Goal: Task Accomplishment & Management: Manage account settings

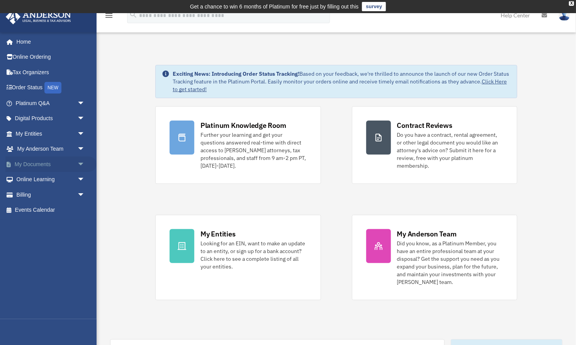
click at [40, 164] on link "My Documents arrow_drop_down" at bounding box center [50, 164] width 91 height 15
click at [81, 165] on span "arrow_drop_down" at bounding box center [84, 165] width 15 height 16
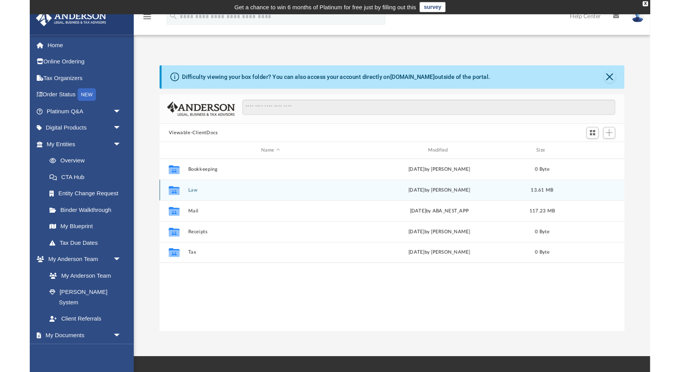
scroll to position [175, 432]
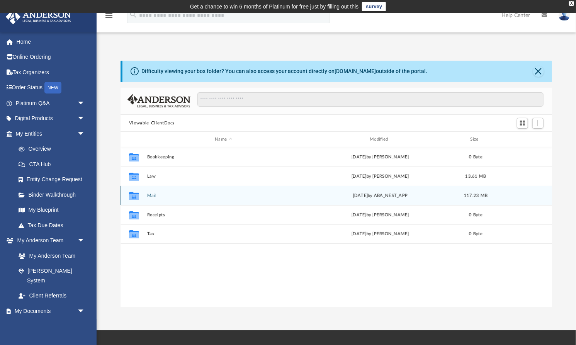
click at [148, 196] on button "Mail" at bounding box center [223, 195] width 153 height 5
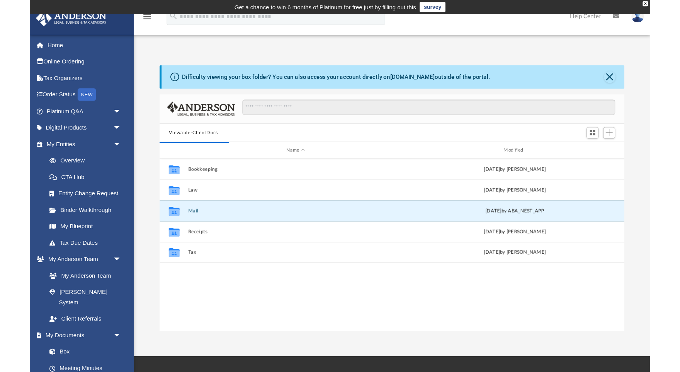
scroll to position [175, 525]
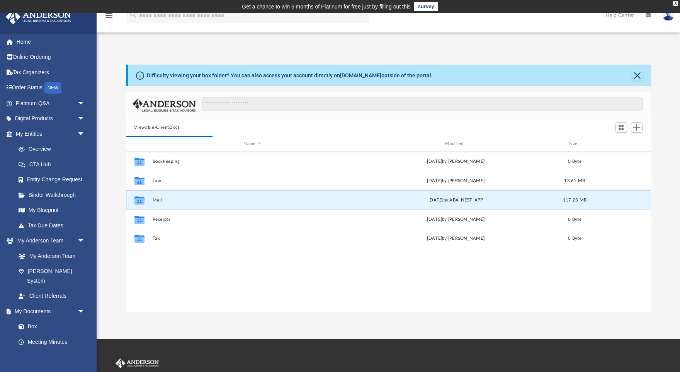
click at [140, 200] on icon "grid" at bounding box center [139, 200] width 10 height 8
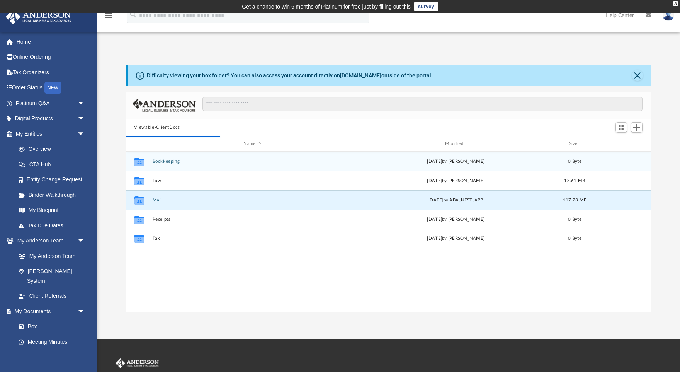
scroll to position [151, 525]
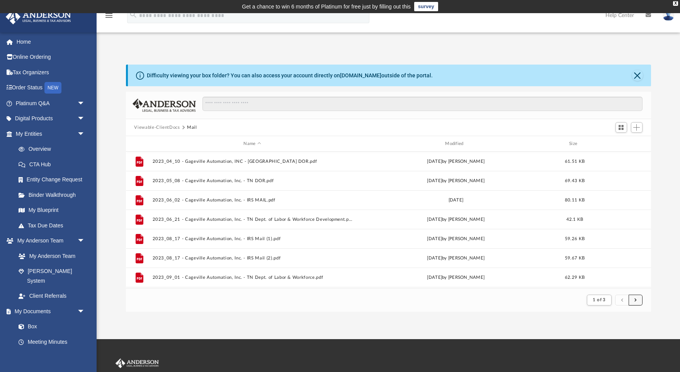
click at [576, 298] on span "submit" at bounding box center [636, 300] width 2 height 4
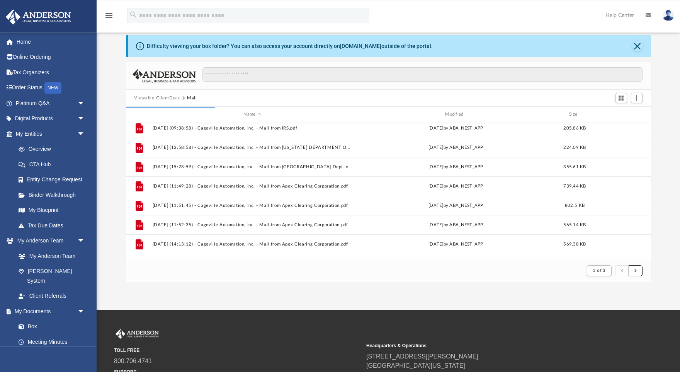
scroll to position [47, 0]
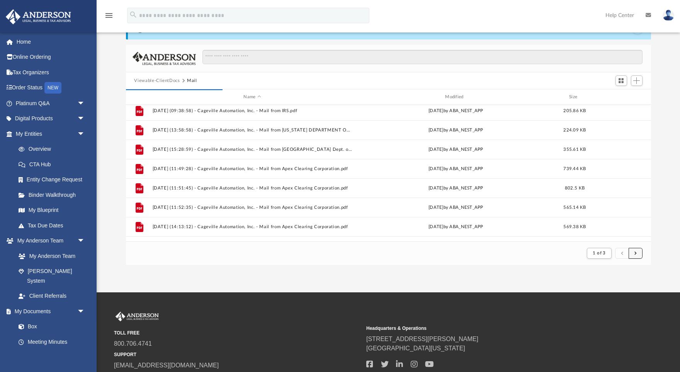
click at [576, 254] on span "submit" at bounding box center [636, 253] width 2 height 4
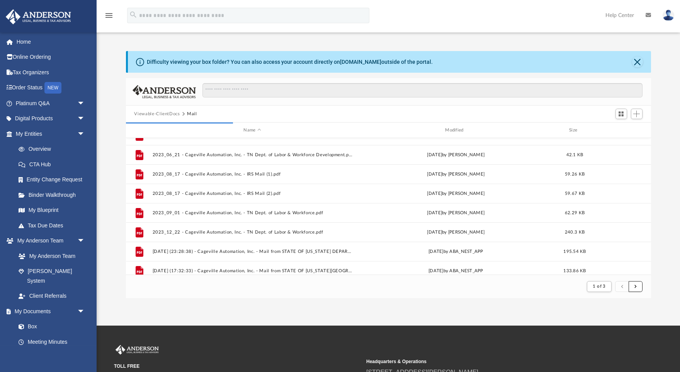
scroll to position [0, 0]
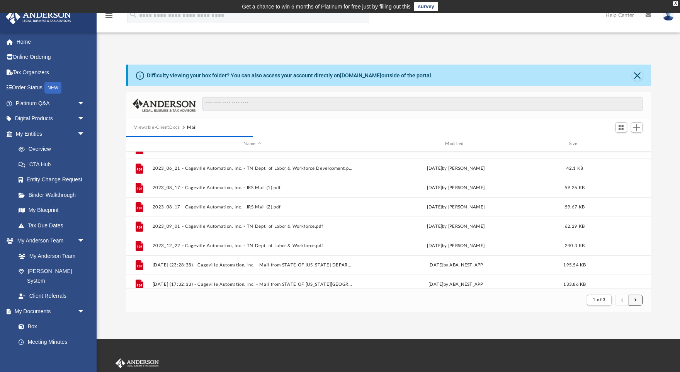
click at [576, 301] on span "submit" at bounding box center [636, 300] width 2 height 4
click at [576, 310] on footer "1 of 3" at bounding box center [388, 300] width 525 height 24
click at [576, 296] on button "submit" at bounding box center [636, 299] width 14 height 11
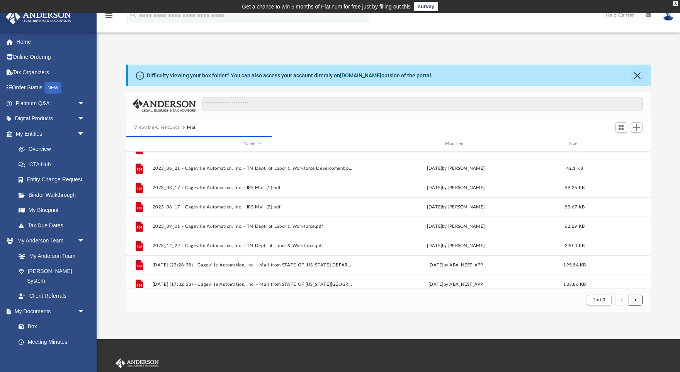
click at [576, 296] on button "submit" at bounding box center [636, 299] width 14 height 11
click at [576, 298] on span "submit" at bounding box center [636, 300] width 2 height 4
click at [576, 301] on span "submit" at bounding box center [636, 300] width 2 height 4
click at [576, 75] on button "Close" at bounding box center [637, 75] width 11 height 11
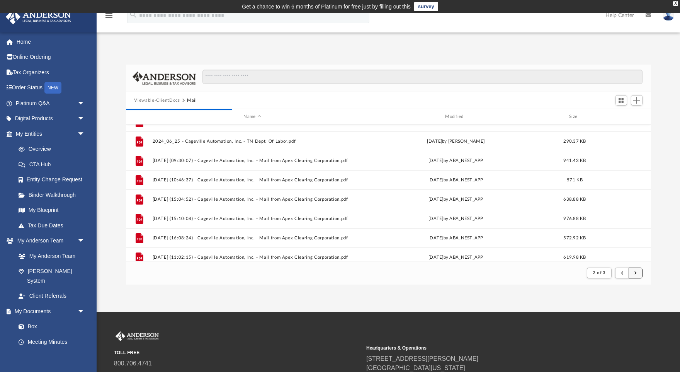
click at [576, 276] on button "submit" at bounding box center [636, 272] width 14 height 11
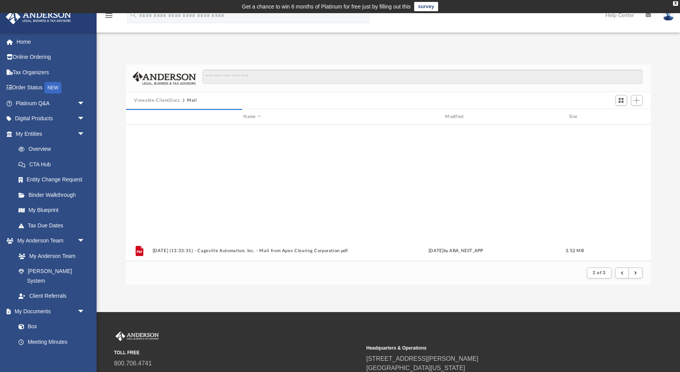
scroll to position [829, 0]
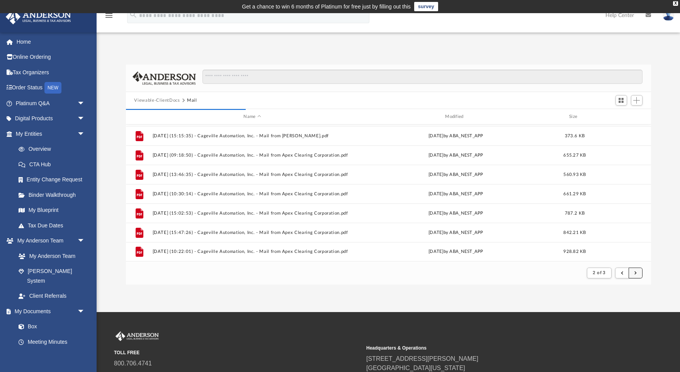
click at [576, 272] on span "submit" at bounding box center [636, 273] width 2 height 4
click at [576, 273] on button "submit" at bounding box center [636, 272] width 14 height 11
click at [576, 278] on button "submit" at bounding box center [636, 272] width 14 height 11
click at [576, 276] on button "submit" at bounding box center [636, 272] width 14 height 11
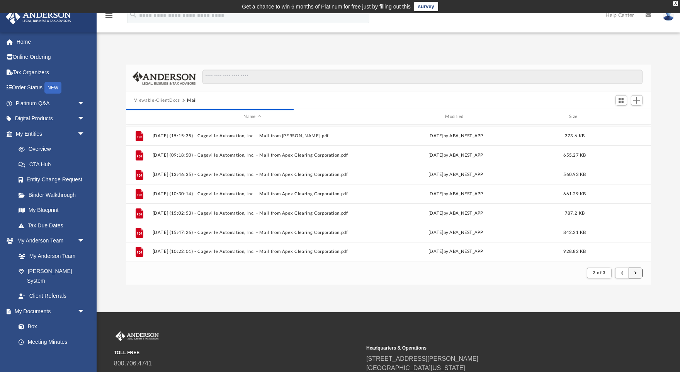
click at [576, 276] on button "submit" at bounding box center [636, 272] width 14 height 11
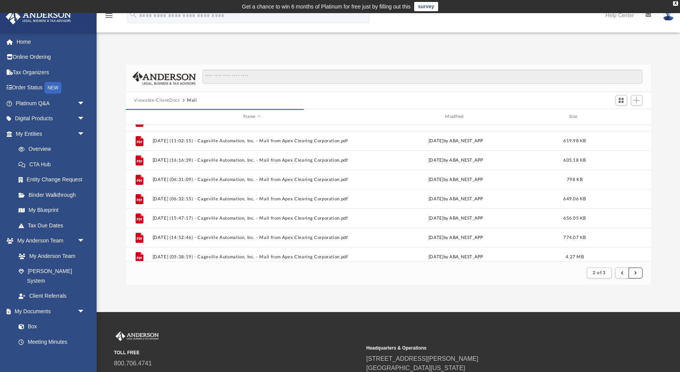
scroll to position [166, 0]
click at [576, 273] on span "submit" at bounding box center [636, 273] width 2 height 4
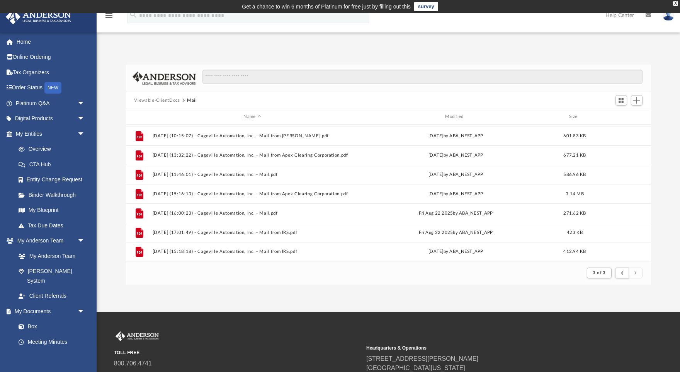
scroll to position [78, 0]
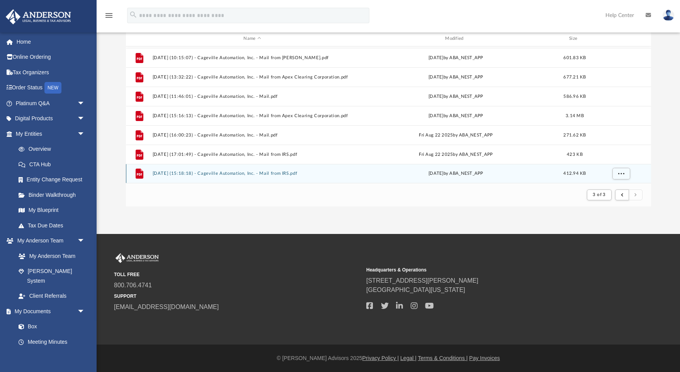
click at [270, 172] on button "[DATE] (15:18:18) - Cageville Automation, Inc. - Mail from IRS.pdf" at bounding box center [252, 173] width 200 height 5
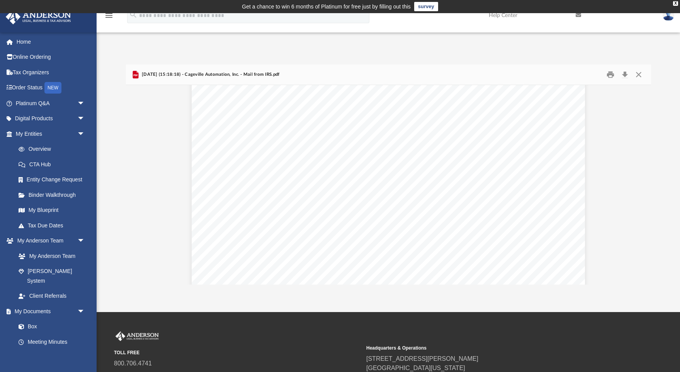
scroll to position [0, 0]
click at [576, 75] on button "Close" at bounding box center [639, 75] width 14 height 12
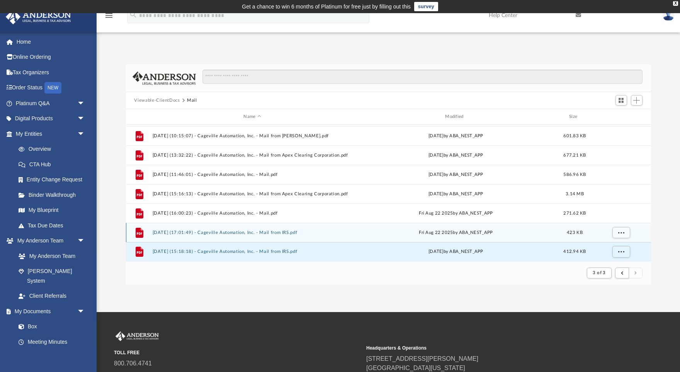
click at [264, 233] on button "[DATE] (17:01:49) - Cageville Automation, Inc. - Mail from IRS.pdf" at bounding box center [252, 232] width 200 height 5
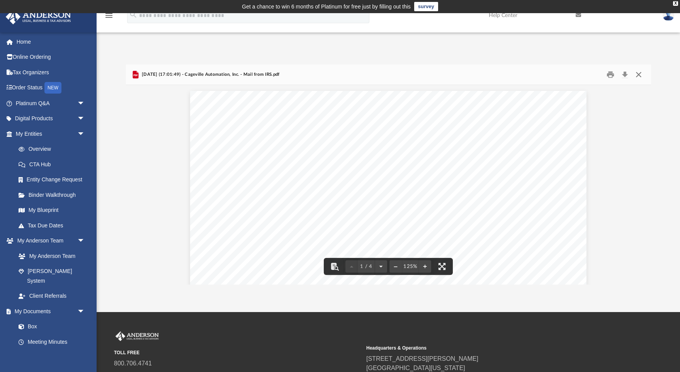
click at [576, 76] on button "Close" at bounding box center [639, 75] width 14 height 12
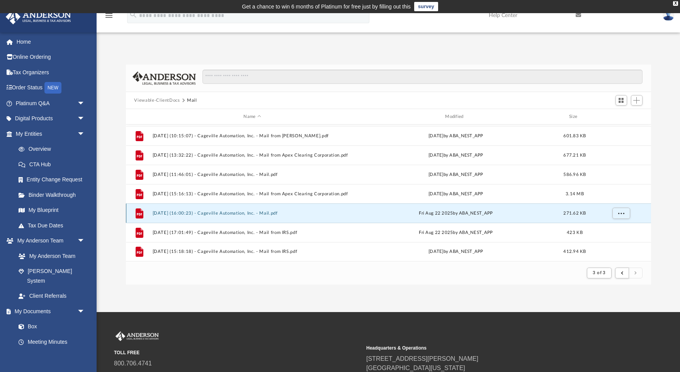
click at [284, 214] on button "[DATE] (16:00:23) - Cageville Automation, Inc. - Mail.pdf" at bounding box center [252, 213] width 200 height 5
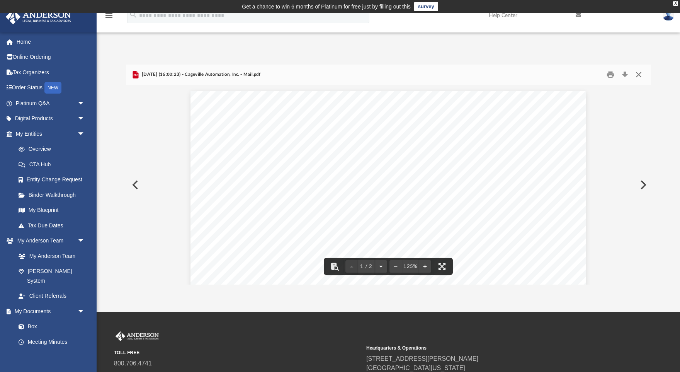
click at [576, 72] on button "Close" at bounding box center [639, 75] width 14 height 12
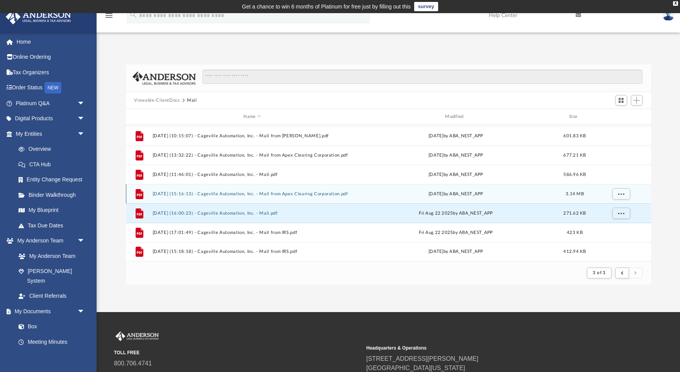
click at [294, 192] on button "[DATE] (15:16:13) - Cageville Automation, Inc. - Mail from Apex Clearing Corpor…" at bounding box center [252, 193] width 200 height 5
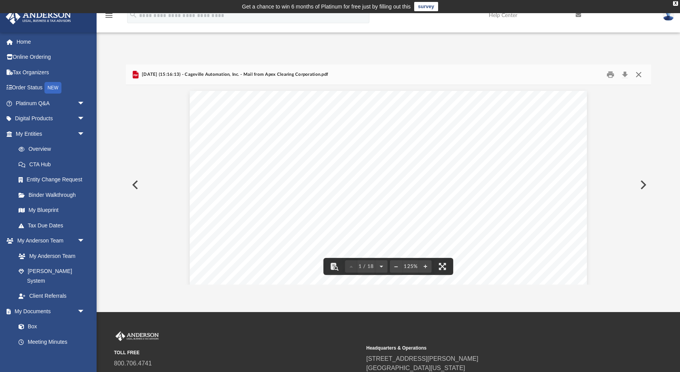
click at [576, 76] on button "Close" at bounding box center [639, 75] width 14 height 12
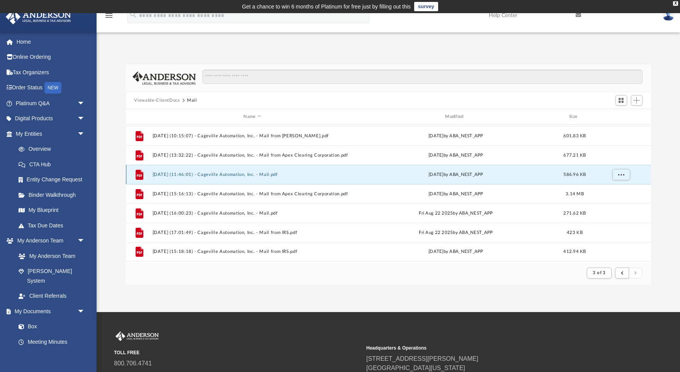
click at [245, 172] on button "[DATE] (11:46:01) - Cageville Automation, Inc. - Mail.pdf" at bounding box center [252, 174] width 200 height 5
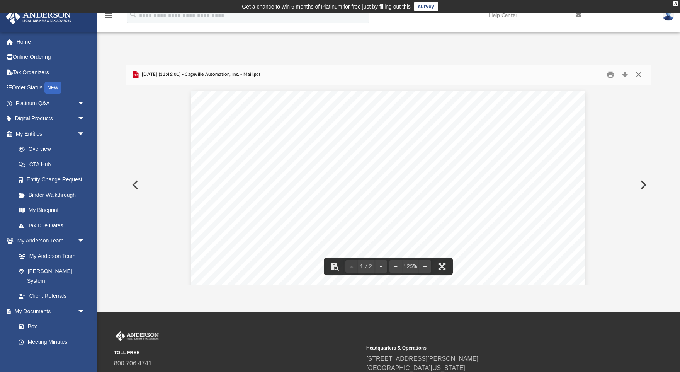
click at [576, 76] on button "Close" at bounding box center [639, 75] width 14 height 12
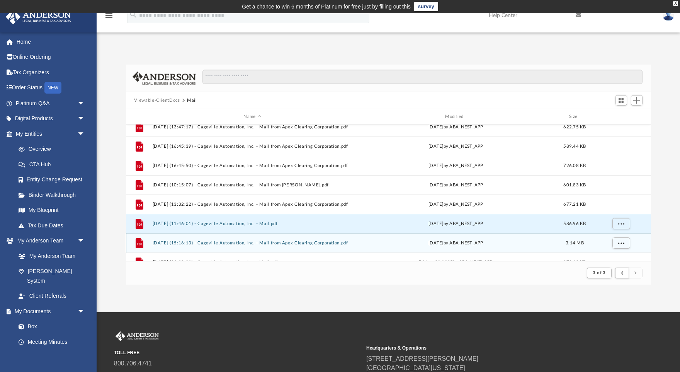
scroll to position [778, 0]
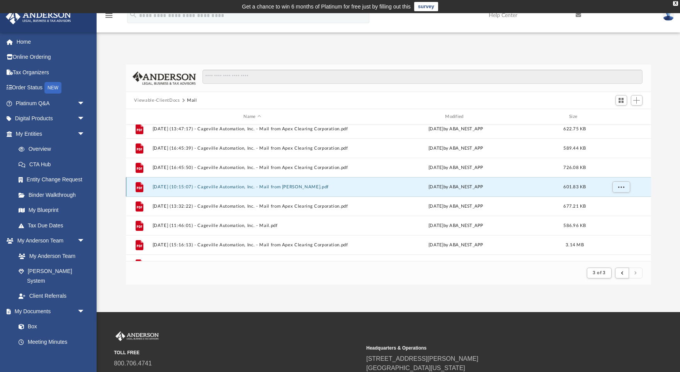
click at [305, 185] on button "[DATE] (10:15:07) - Cageville Automation, Inc. - Mail from [PERSON_NAME].pdf" at bounding box center [252, 186] width 200 height 5
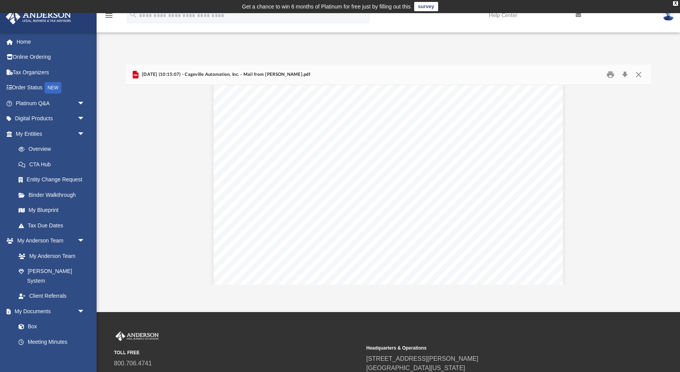
scroll to position [0, 0]
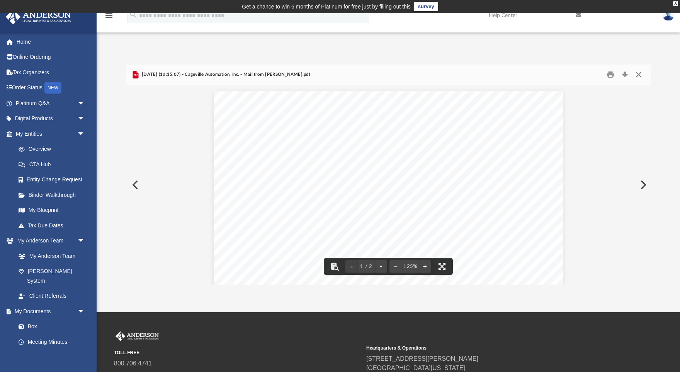
click at [576, 73] on button "Close" at bounding box center [639, 75] width 14 height 12
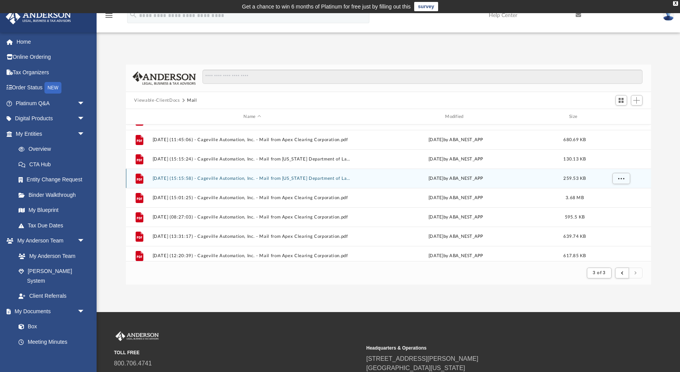
scroll to position [676, 0]
